Goal: Use online tool/utility: Utilize a website feature to perform a specific function

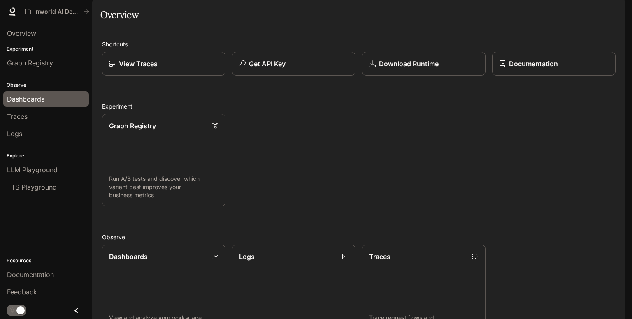
click at [35, 102] on span "Dashboards" at bounding box center [25, 99] width 37 height 10
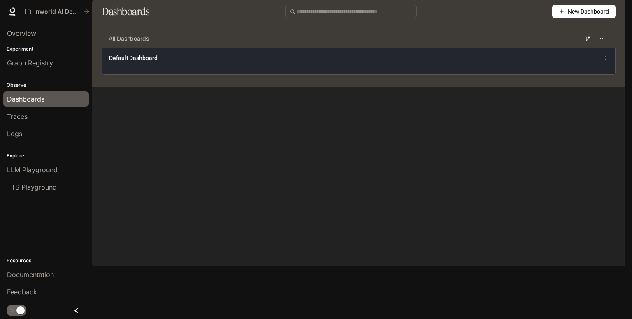
click at [476, 74] on div "Default Dashboard" at bounding box center [358, 61] width 513 height 27
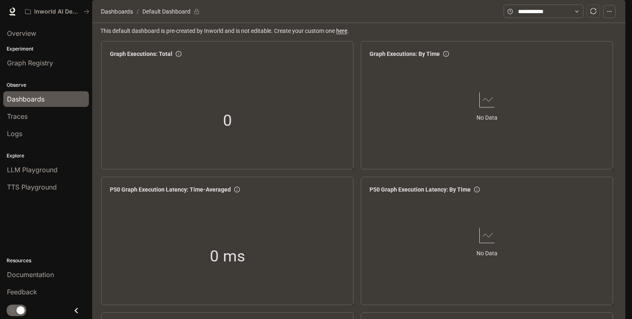
scroll to position [950, 0]
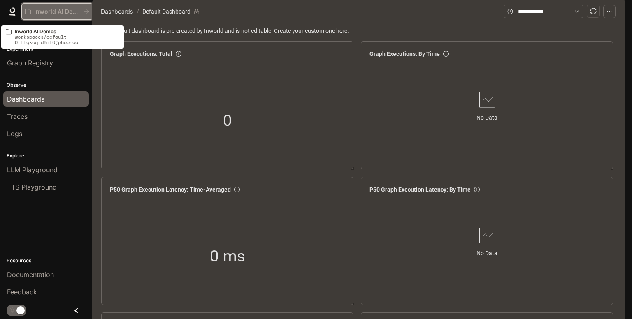
click at [74, 11] on p "Inworld AI Demos" at bounding box center [57, 11] width 46 height 7
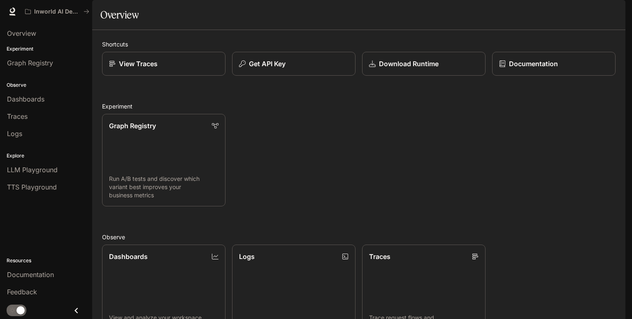
click at [616, 10] on img "button" at bounding box center [614, 12] width 12 height 12
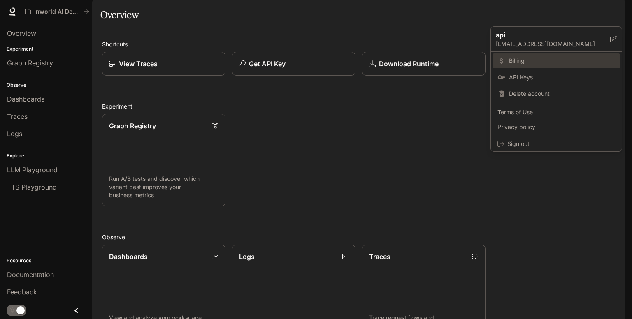
click at [526, 58] on span "Billing" at bounding box center [562, 61] width 106 height 8
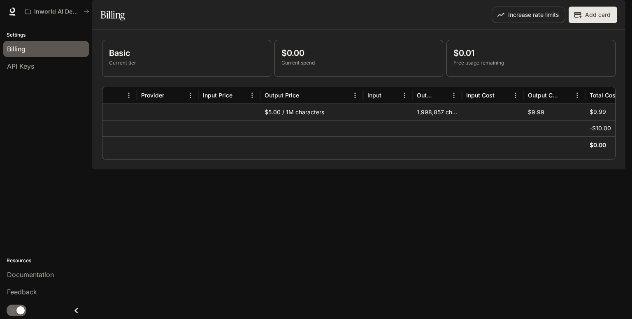
scroll to position [0, 160]
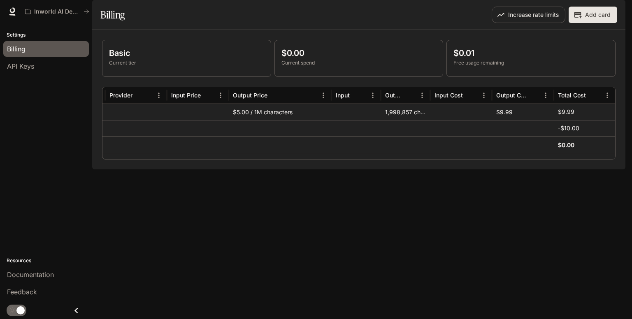
click at [410, 120] on div "1,998,857 characters" at bounding box center [405, 112] width 49 height 16
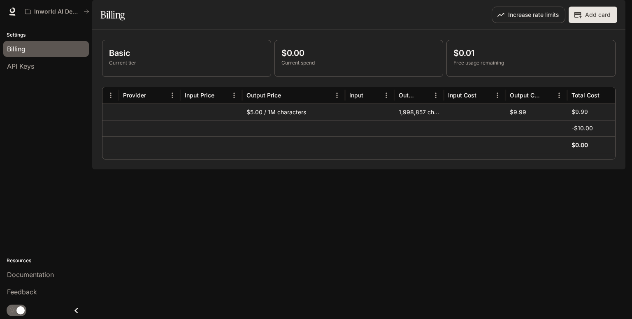
scroll to position [0, 0]
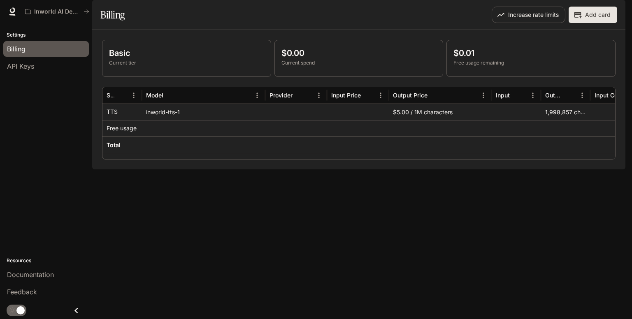
click at [616, 7] on img "button" at bounding box center [614, 12] width 12 height 12
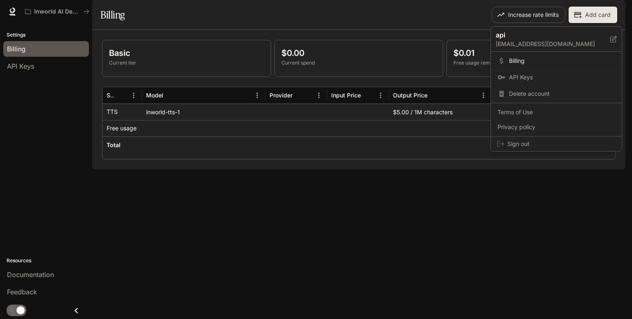
click at [404, 208] on div at bounding box center [316, 159] width 632 height 319
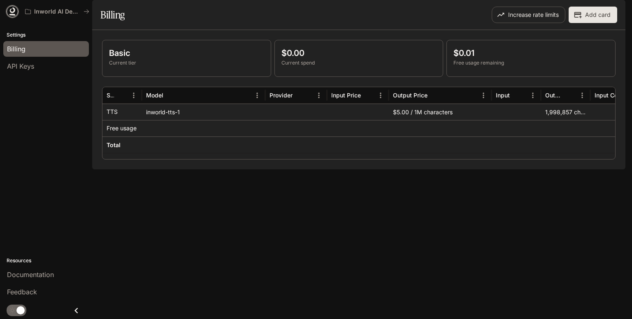
click at [13, 14] on icon at bounding box center [12, 15] width 6 height 2
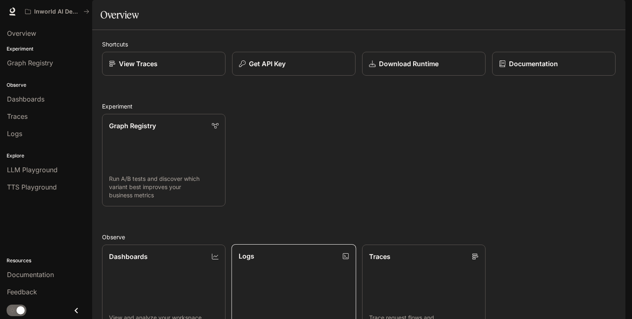
scroll to position [185, 0]
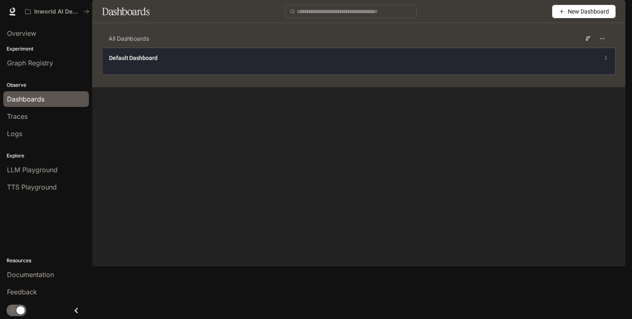
click at [233, 62] on div "Default Dashboard" at bounding box center [253, 58] width 288 height 8
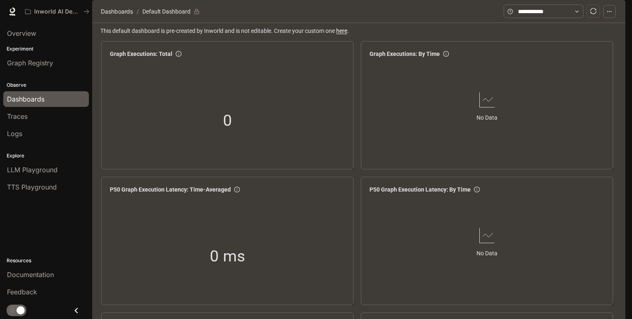
click at [616, 12] on img "button" at bounding box center [614, 12] width 12 height 12
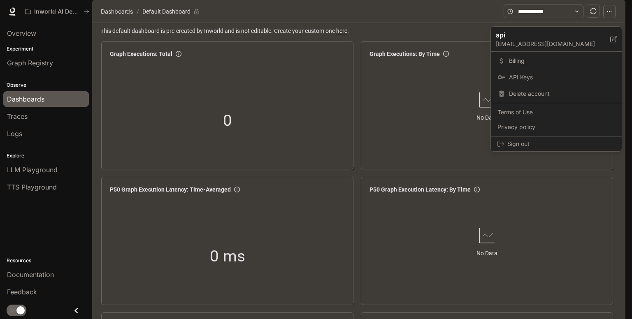
click at [521, 85] on div "Billing API Keys Delete account" at bounding box center [556, 77] width 131 height 51
click at [521, 75] on span "API Keys" at bounding box center [562, 77] width 106 height 8
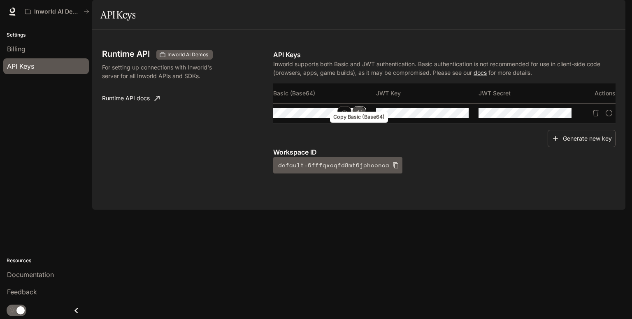
click at [363, 120] on button "Copy Basic (Base64)" at bounding box center [359, 113] width 14 height 14
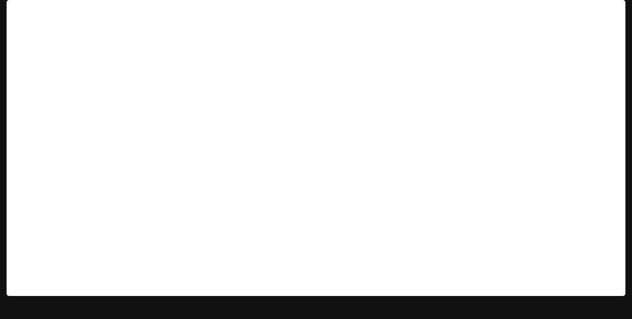
click at [613, 16] on img "button" at bounding box center [614, 12] width 12 height 12
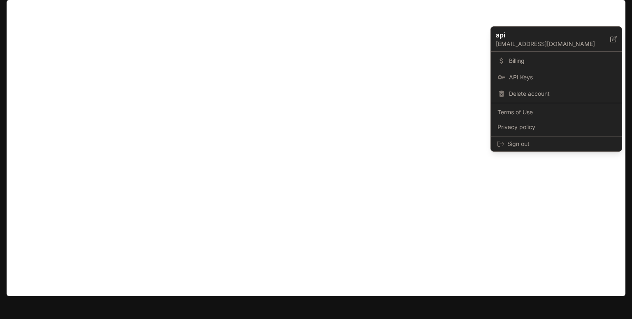
click at [287, 27] on div at bounding box center [316, 159] width 632 height 319
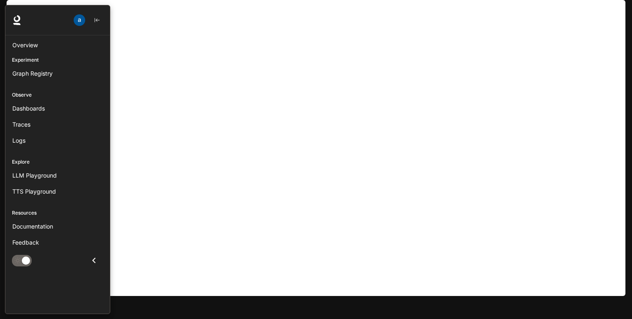
click at [0, 90] on div at bounding box center [2, 159] width 5 height 309
click at [40, 190] on span "TTS Playground" at bounding box center [34, 191] width 44 height 9
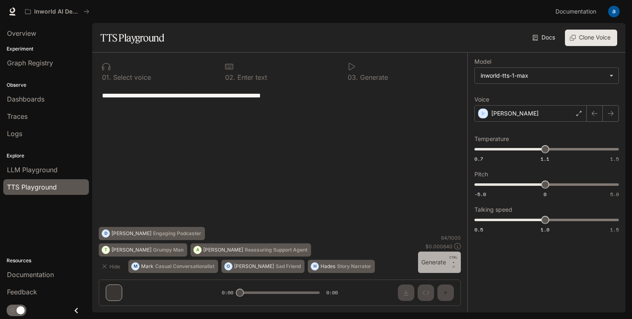
click at [445, 260] on button "Generate CTRL + ⏎" at bounding box center [439, 262] width 43 height 21
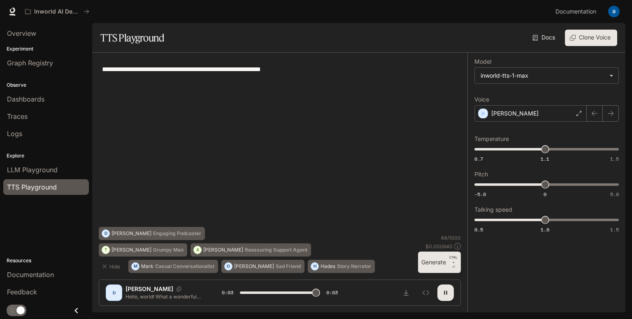
type input "*"
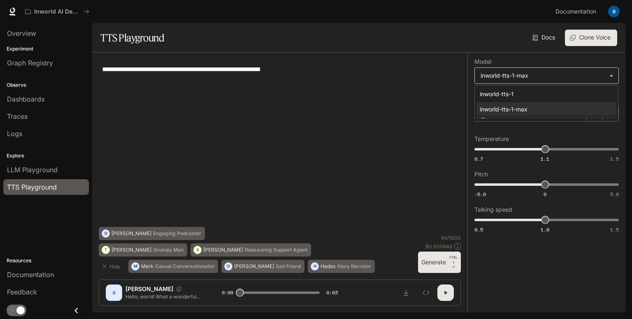
click at [578, 72] on body "**********" at bounding box center [316, 159] width 632 height 319
click at [565, 92] on div "inworld-tts-1" at bounding box center [545, 94] width 130 height 9
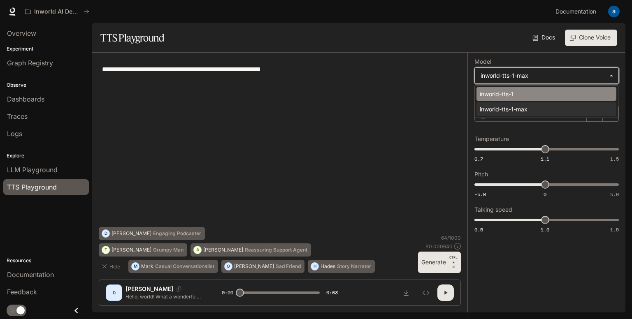
type input "**********"
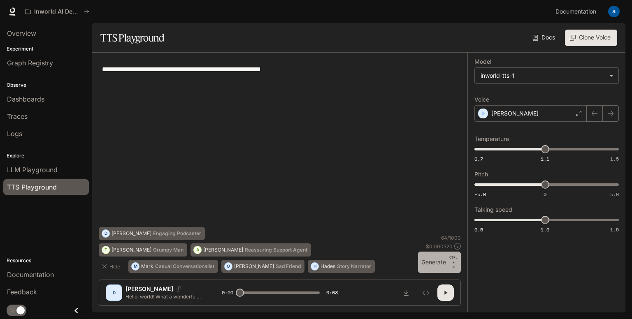
click at [435, 267] on button "Generate CTRL + ⏎" at bounding box center [439, 262] width 43 height 21
type input "*"
